Goal: Information Seeking & Learning: Learn about a topic

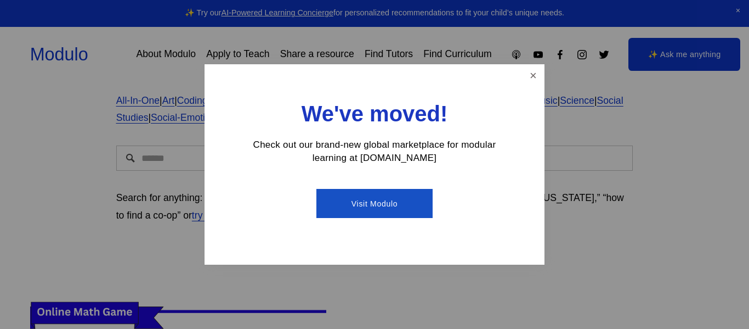
scroll to position [107, 0]
click at [530, 80] on link "Close" at bounding box center [533, 75] width 19 height 19
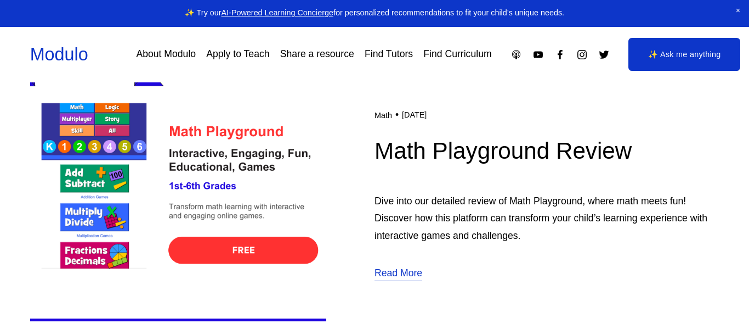
scroll to position [347, 0]
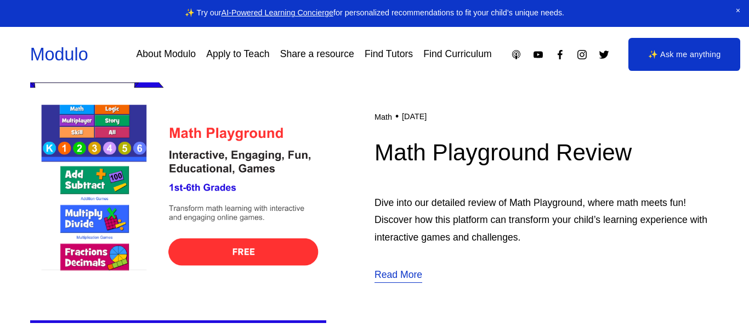
click at [279, 240] on img at bounding box center [178, 195] width 296 height 297
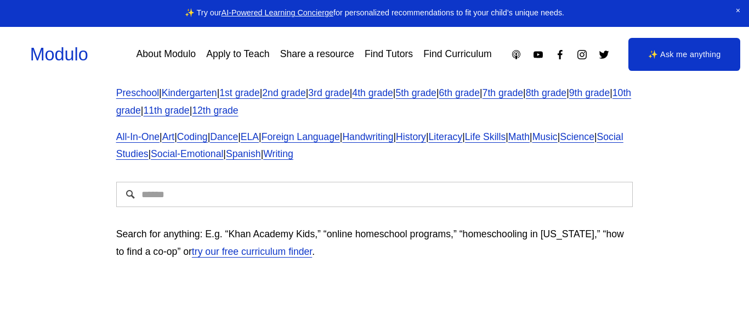
scroll to position [0, 0]
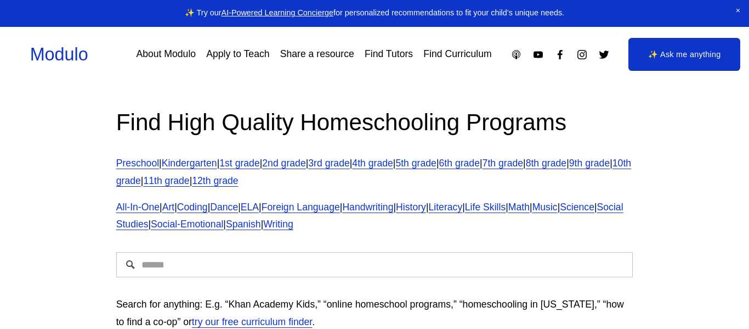
click at [523, 164] on link "7th grade" at bounding box center [503, 162] width 41 height 11
